Goal: Find contact information: Find contact information

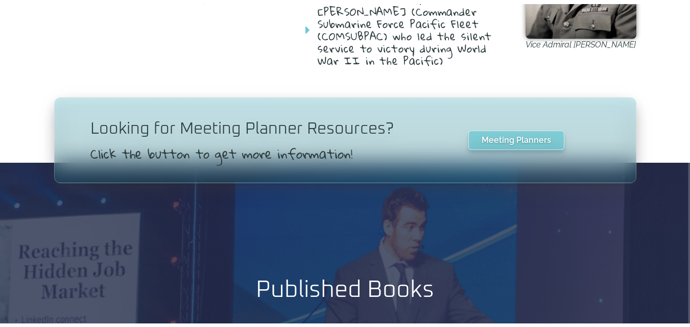
scroll to position [716, 0]
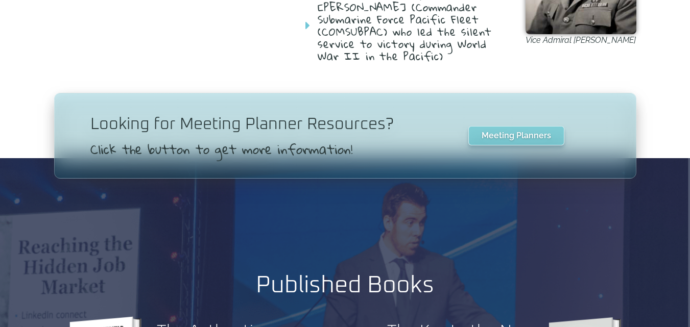
drag, startPoint x: 0, startPoint y: 0, endPoint x: 629, endPoint y: 193, distance: 658.0
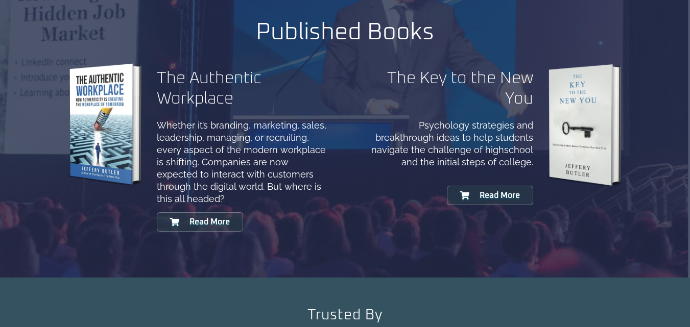
scroll to position [1272, 0]
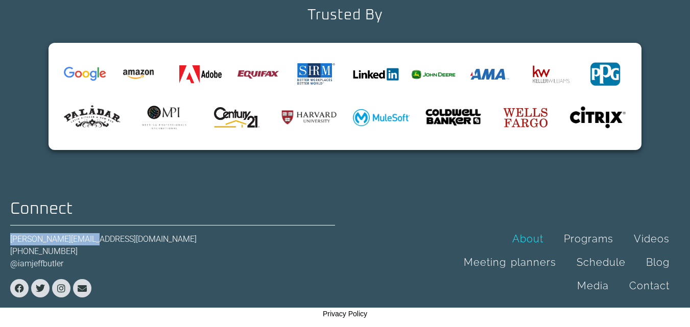
drag, startPoint x: 84, startPoint y: 238, endPoint x: 2, endPoint y: 234, distance: 82.3
click at [2, 234] on div "Connect jeff@jeffjbutler.com (510) 859-3742 @iamjeffbutler Facebook Twitter Ins…" at bounding box center [345, 249] width 690 height 117
copy link "[PERSON_NAME][EMAIL_ADDRESS][DOMAIN_NAME]"
click at [644, 290] on link "Contact" at bounding box center [649, 285] width 61 height 23
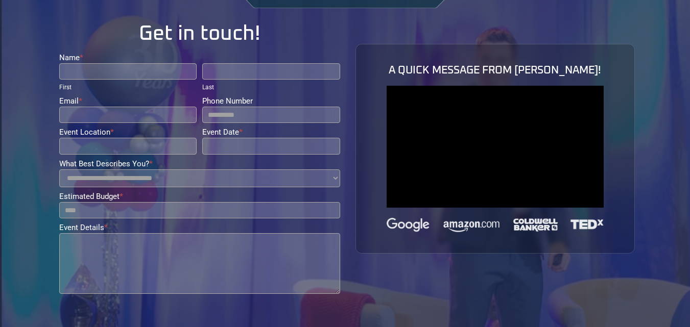
scroll to position [83, 0]
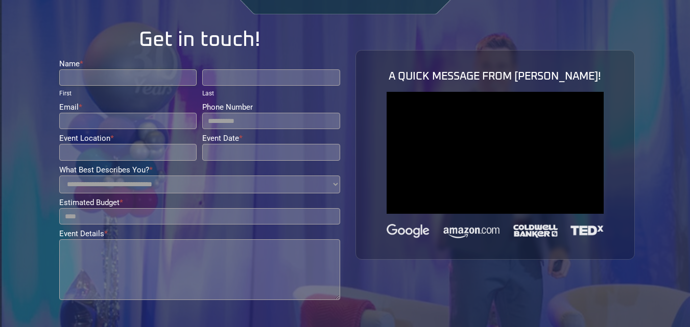
click at [133, 82] on input "Name *" at bounding box center [128, 77] width 138 height 16
type input "**********"
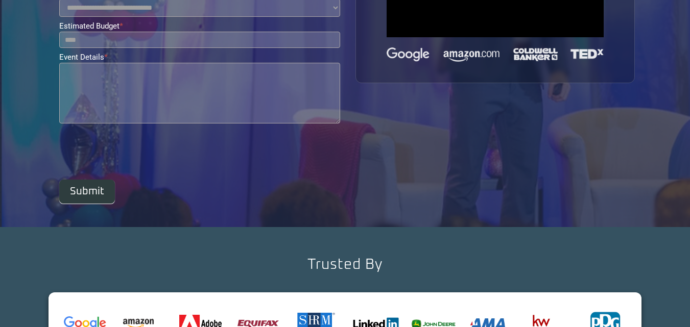
scroll to position [209, 0]
